Goal: Task Accomplishment & Management: Use online tool/utility

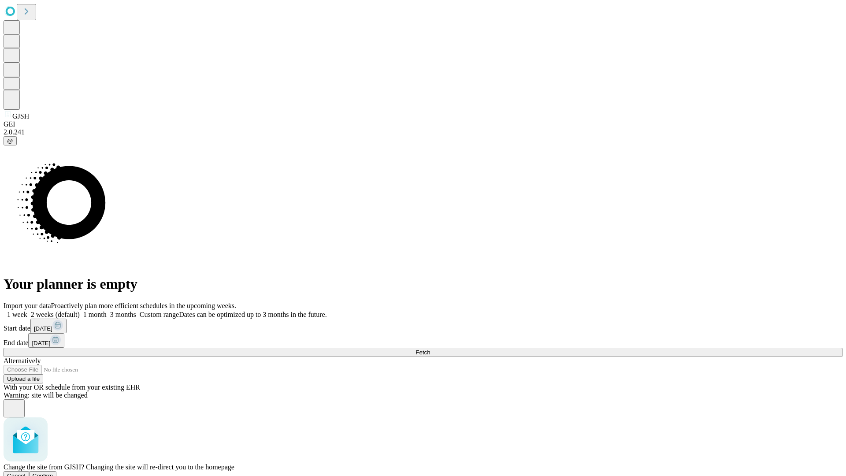
click at [53, 472] on span "Confirm" at bounding box center [43, 475] width 21 height 7
click at [107, 311] on label "1 month" at bounding box center [93, 314] width 27 height 7
click at [430, 349] on span "Fetch" at bounding box center [423, 352] width 15 height 7
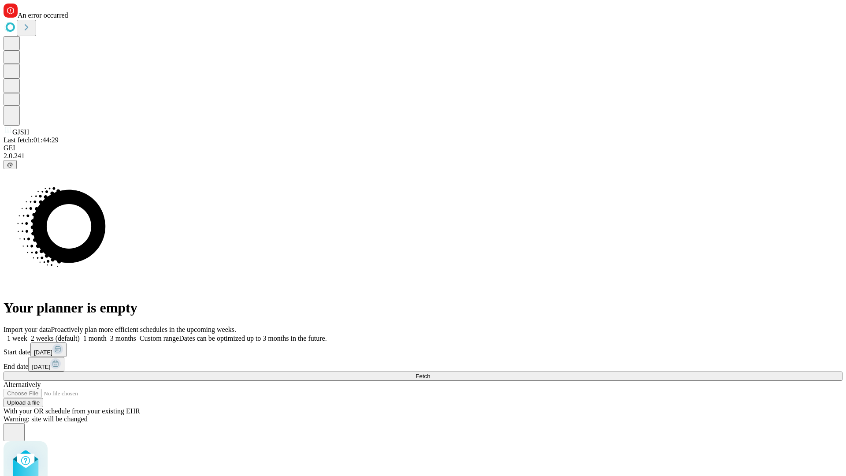
click at [107, 335] on label "1 month" at bounding box center [93, 338] width 27 height 7
click at [430, 373] on span "Fetch" at bounding box center [423, 376] width 15 height 7
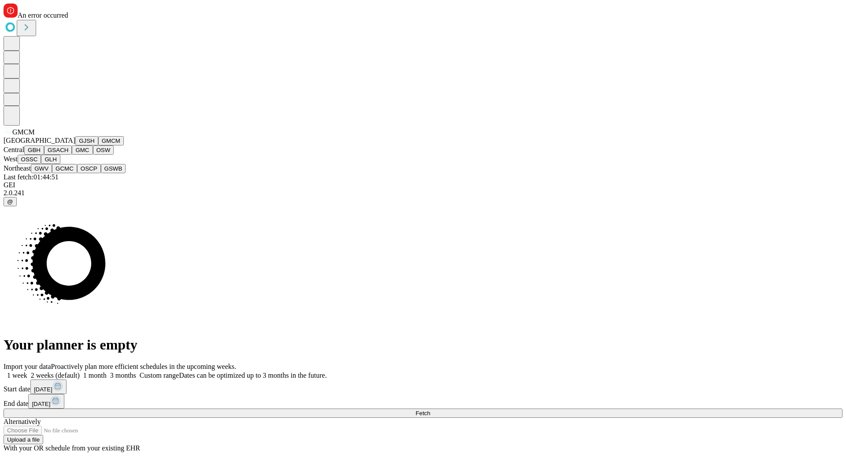
click at [44, 155] on button "GBH" at bounding box center [34, 149] width 20 height 9
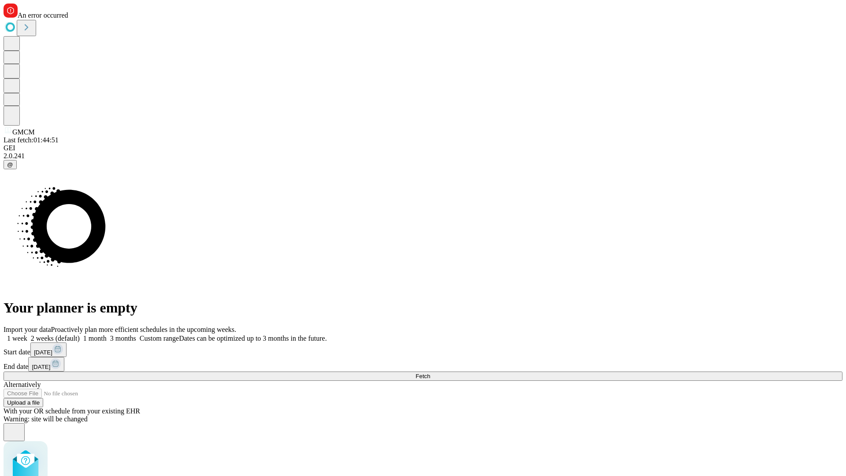
click at [107, 335] on label "1 month" at bounding box center [93, 338] width 27 height 7
click at [430, 373] on span "Fetch" at bounding box center [423, 376] width 15 height 7
click at [107, 335] on label "1 month" at bounding box center [93, 338] width 27 height 7
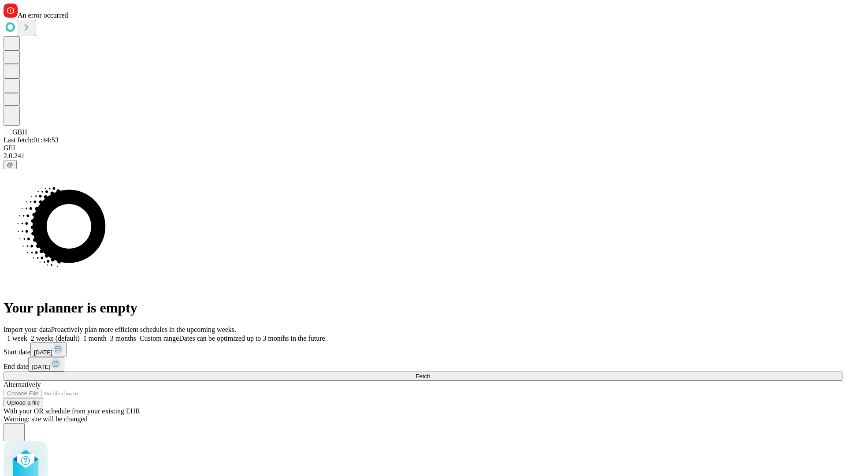
click at [430, 373] on span "Fetch" at bounding box center [423, 376] width 15 height 7
click at [107, 335] on label "1 month" at bounding box center [93, 338] width 27 height 7
click at [430, 373] on span "Fetch" at bounding box center [423, 376] width 15 height 7
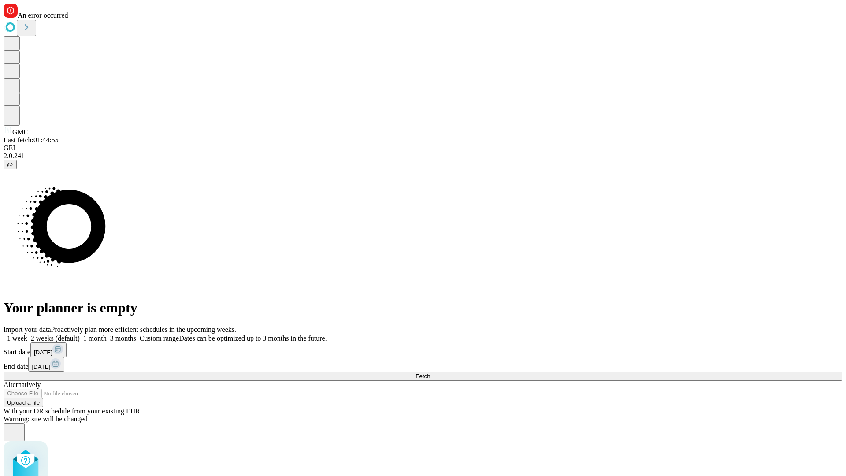
click at [107, 335] on label "1 month" at bounding box center [93, 338] width 27 height 7
click at [430, 373] on span "Fetch" at bounding box center [423, 376] width 15 height 7
click at [107, 335] on label "1 month" at bounding box center [93, 338] width 27 height 7
click at [430, 373] on span "Fetch" at bounding box center [423, 376] width 15 height 7
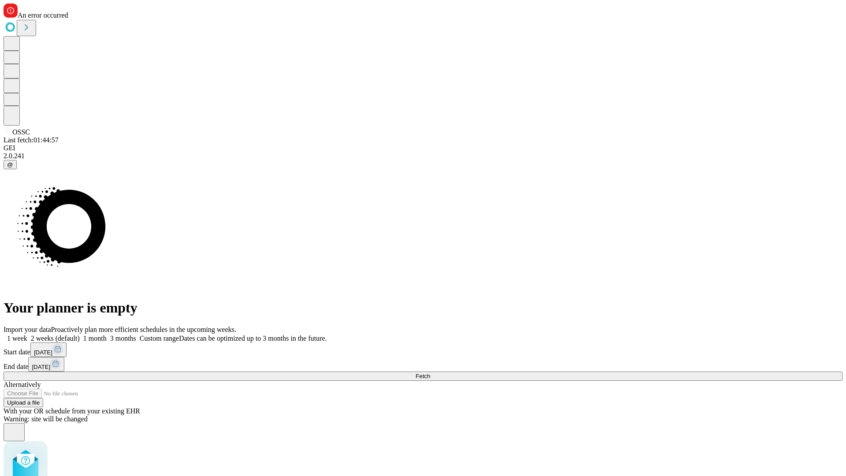
click at [107, 335] on label "1 month" at bounding box center [93, 338] width 27 height 7
click at [430, 373] on span "Fetch" at bounding box center [423, 376] width 15 height 7
click at [107, 335] on label "1 month" at bounding box center [93, 338] width 27 height 7
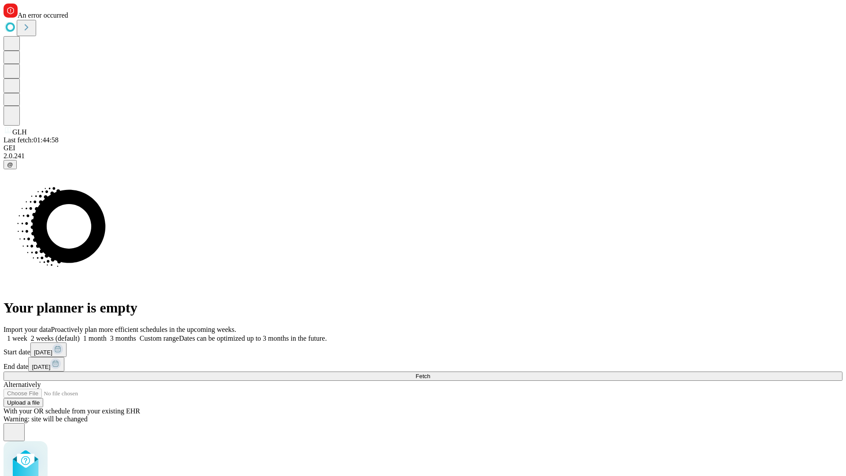
click at [430, 373] on span "Fetch" at bounding box center [423, 376] width 15 height 7
click at [107, 335] on label "1 month" at bounding box center [93, 338] width 27 height 7
click at [430, 373] on span "Fetch" at bounding box center [423, 376] width 15 height 7
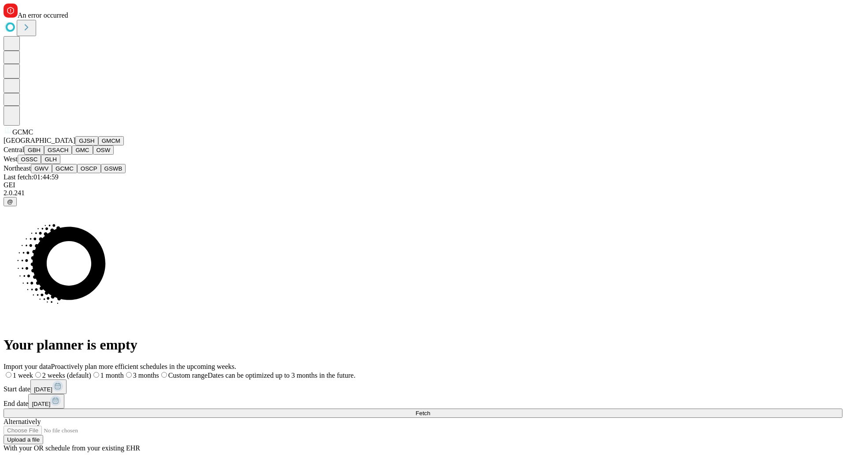
click at [77, 173] on button "OSCP" at bounding box center [89, 168] width 24 height 9
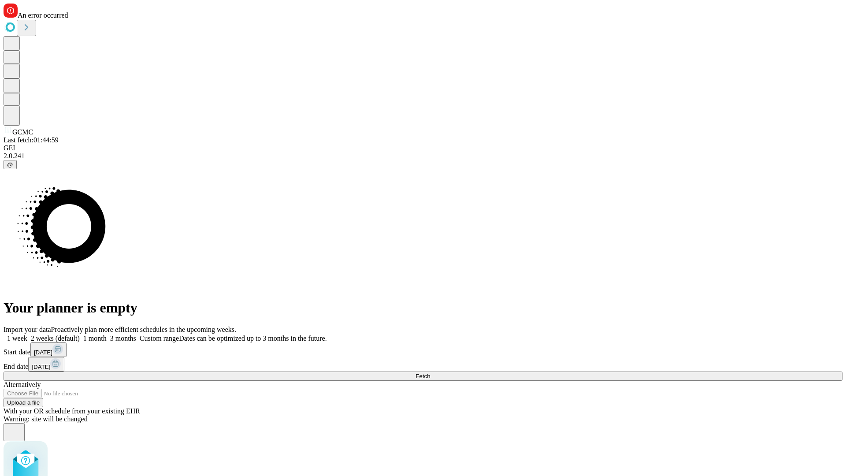
click at [107, 335] on label "1 month" at bounding box center [93, 338] width 27 height 7
click at [430, 373] on span "Fetch" at bounding box center [423, 376] width 15 height 7
click at [107, 335] on label "1 month" at bounding box center [93, 338] width 27 height 7
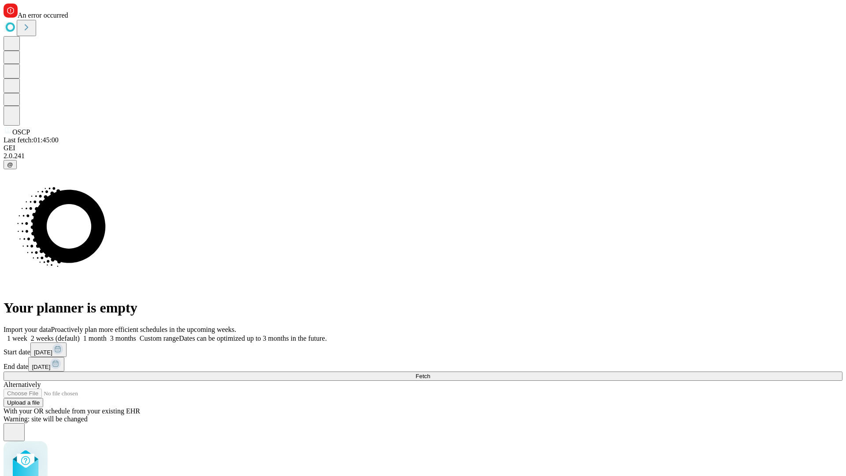
click at [430, 373] on span "Fetch" at bounding box center [423, 376] width 15 height 7
